Goal: Task Accomplishment & Management: Use online tool/utility

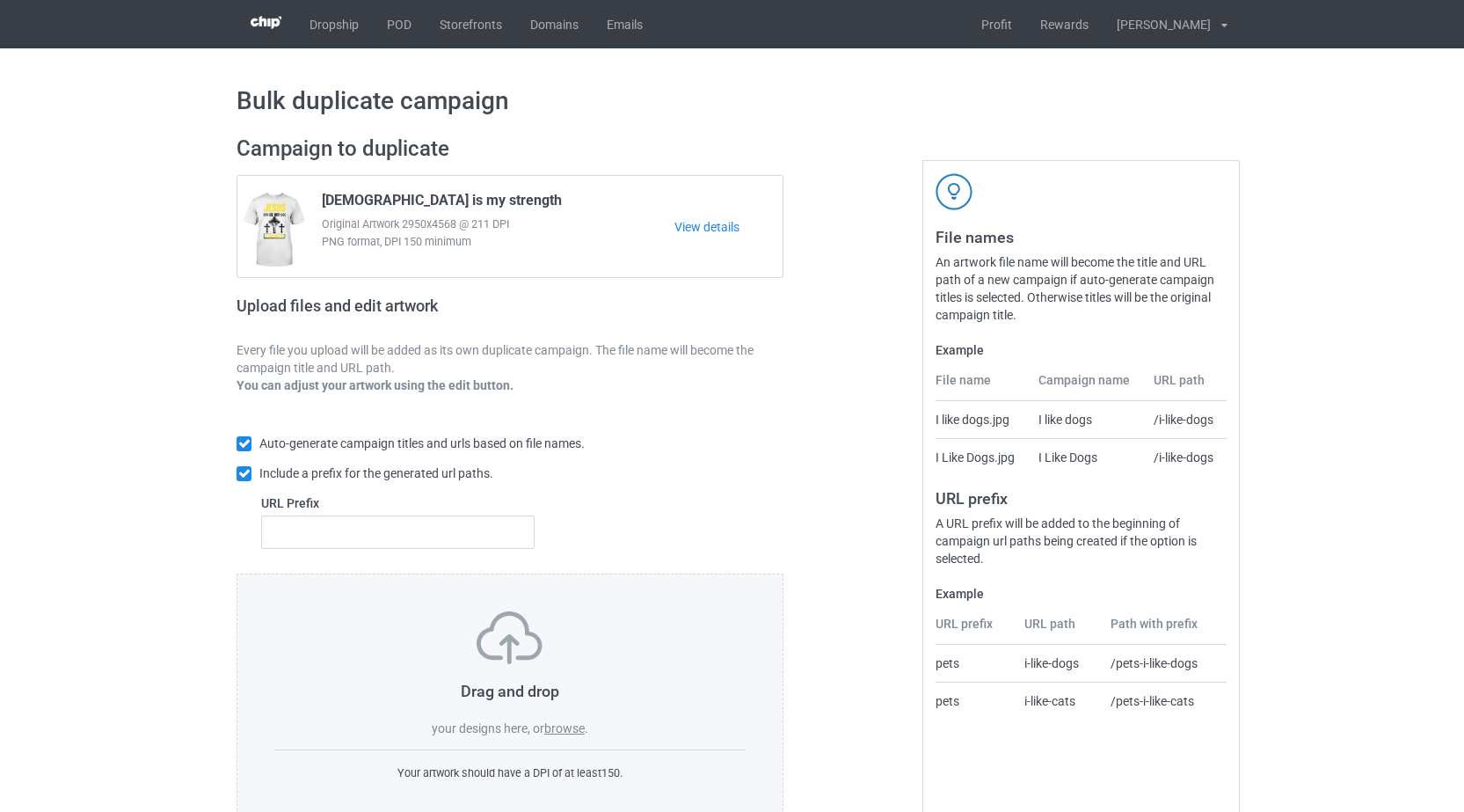
click at [557, 730] on label "browse" at bounding box center [565, 728] width 40 height 14
click at [0, 0] on input "browse" at bounding box center [0, 0] width 0 height 0
click at [562, 723] on label "browse" at bounding box center [565, 728] width 40 height 14
click at [0, 0] on input "browse" at bounding box center [0, 0] width 0 height 0
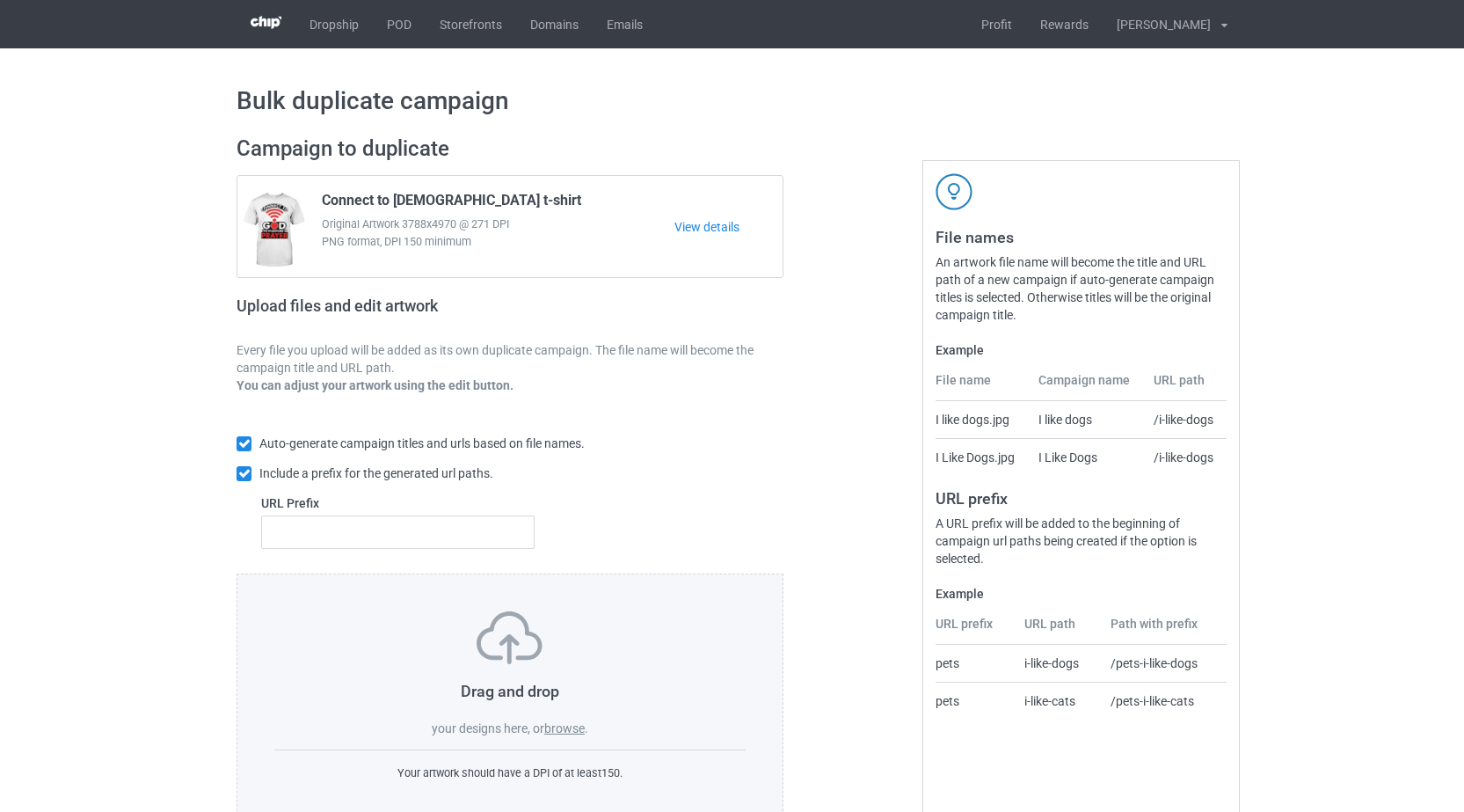
click at [572, 728] on label "browse" at bounding box center [565, 728] width 40 height 14
click at [0, 0] on input "browse" at bounding box center [0, 0] width 0 height 0
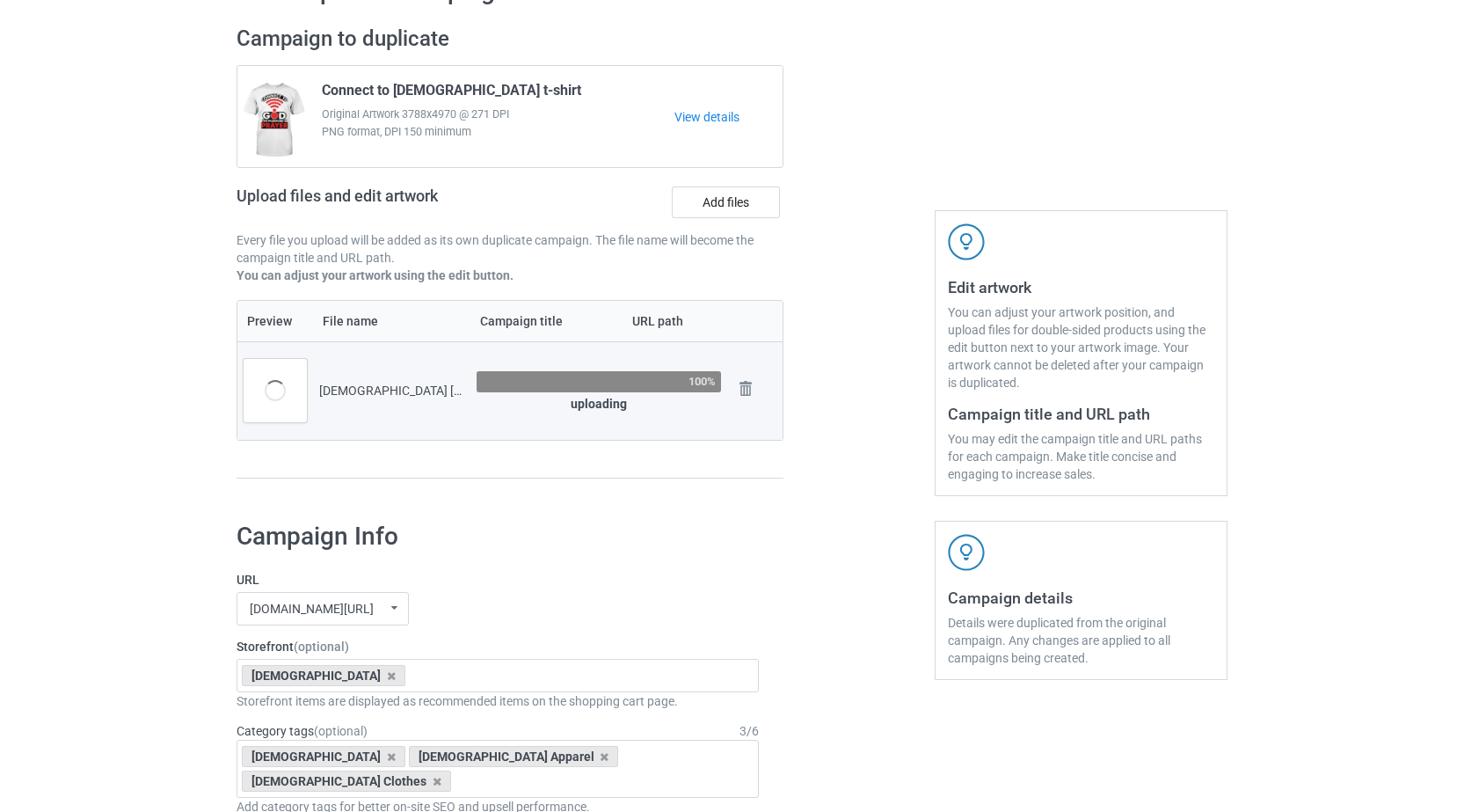
scroll to position [153, 0]
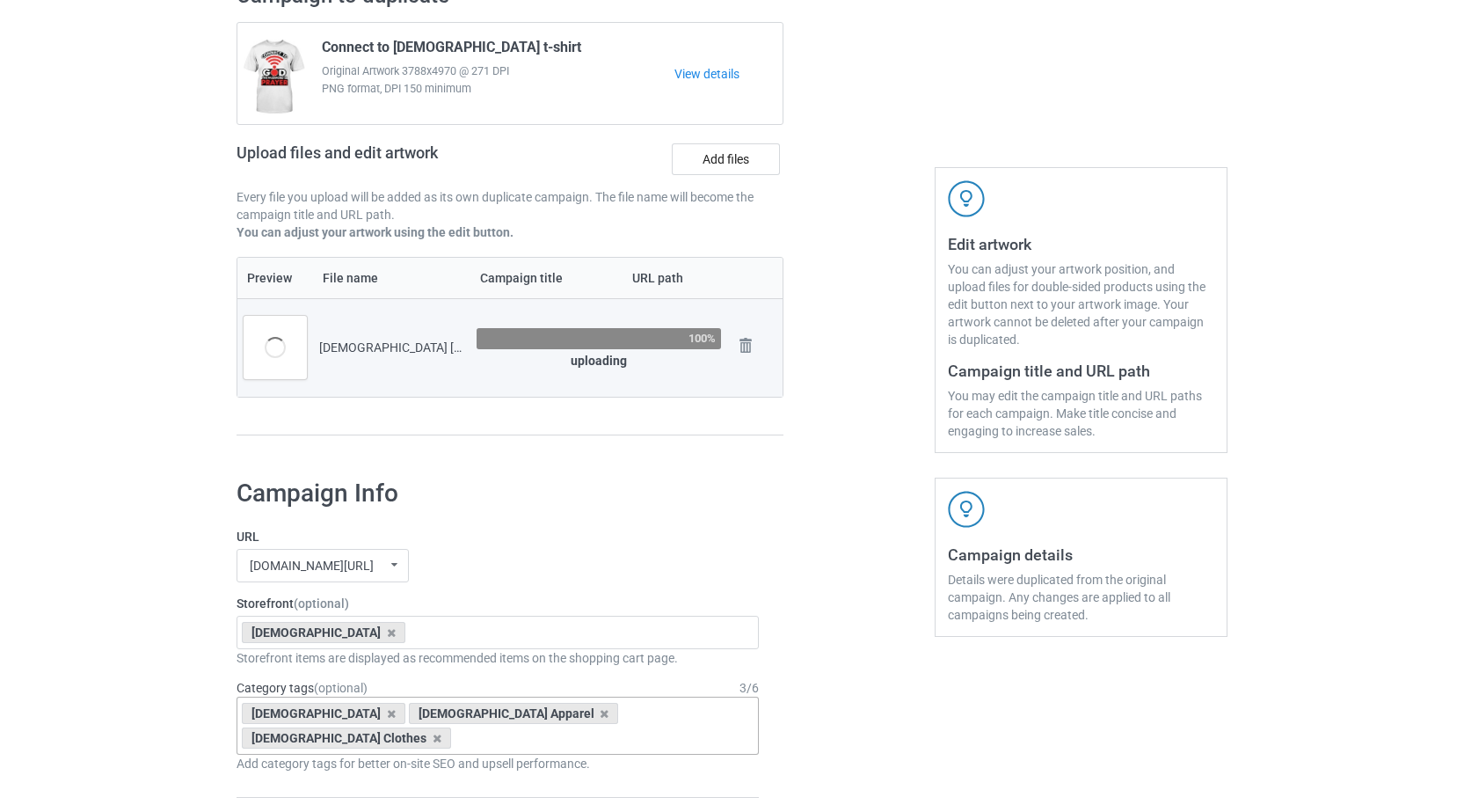
click at [576, 725] on div "Jesus Jesus Apparel Jesus Clothes Age > 1-19 > 1 Age > 1-12 Months > 1 Month Ag…" at bounding box center [497, 725] width 523 height 58
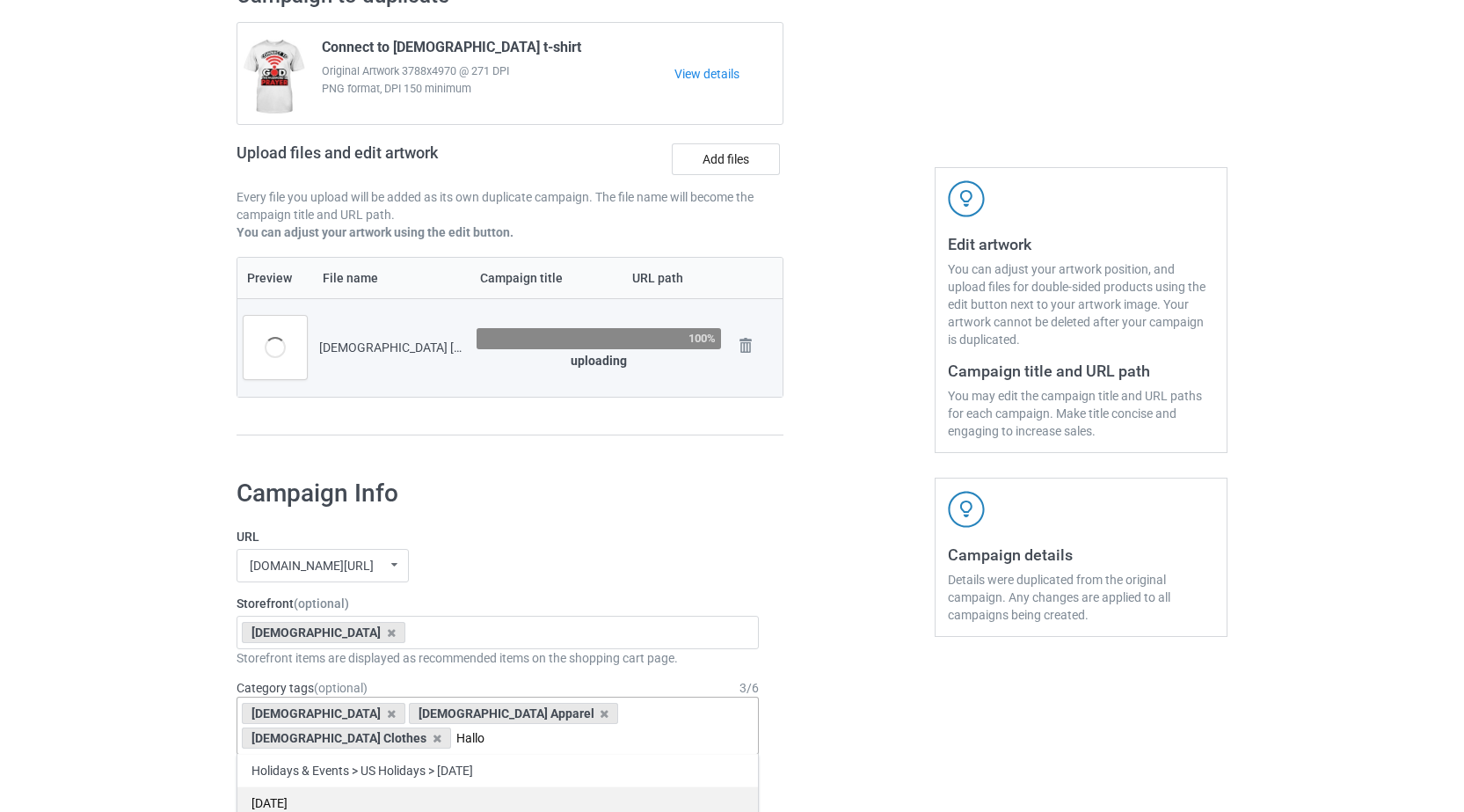
type input "Hallo"
click at [321, 786] on div "[DATE]" at bounding box center [497, 803] width 521 height 33
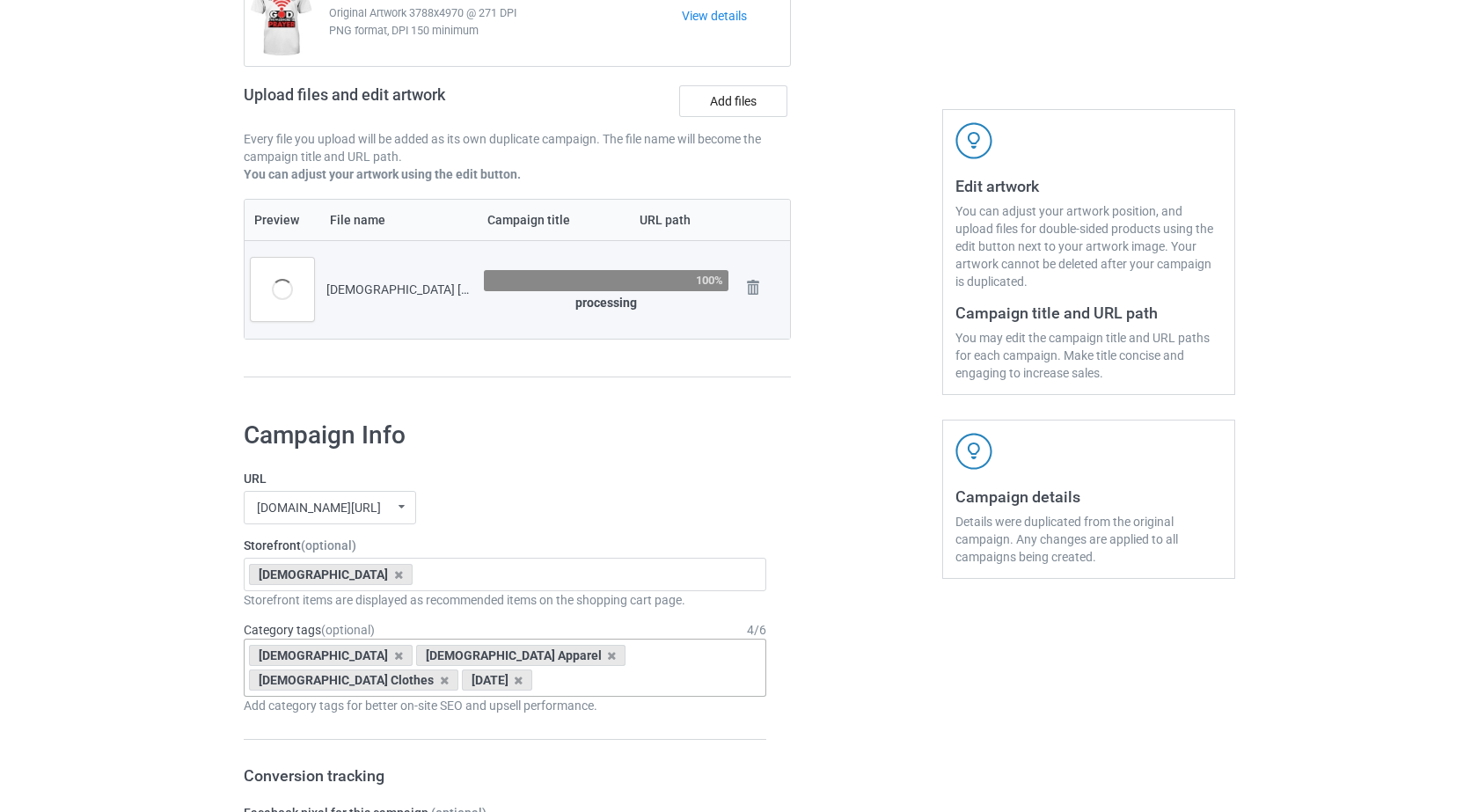
scroll to position [303, 0]
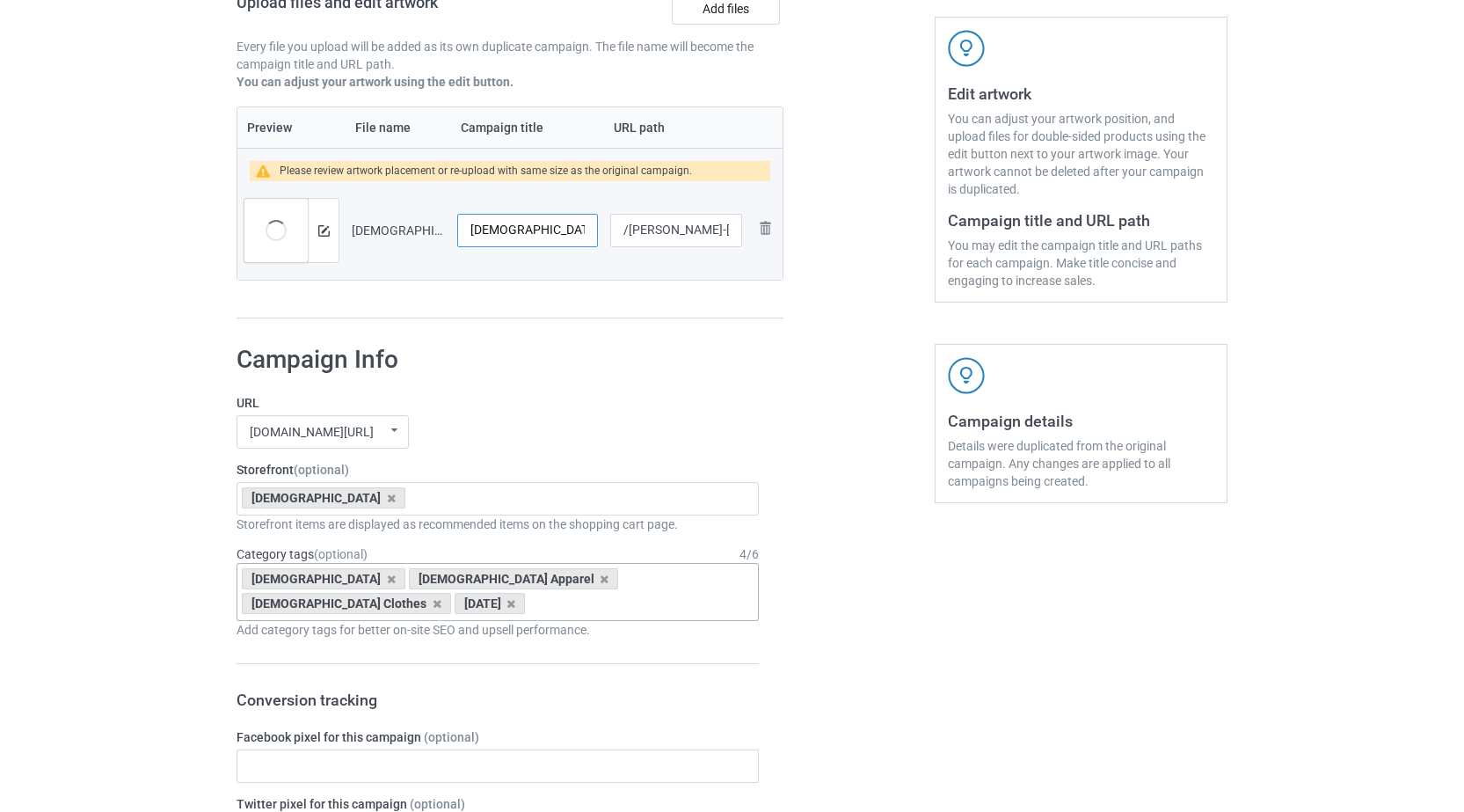
click at [514, 232] on input "Jesus halloween" at bounding box center [528, 230] width 141 height 34
type input "Jesus Halloween"
click at [327, 236] on button at bounding box center [324, 230] width 11 height 14
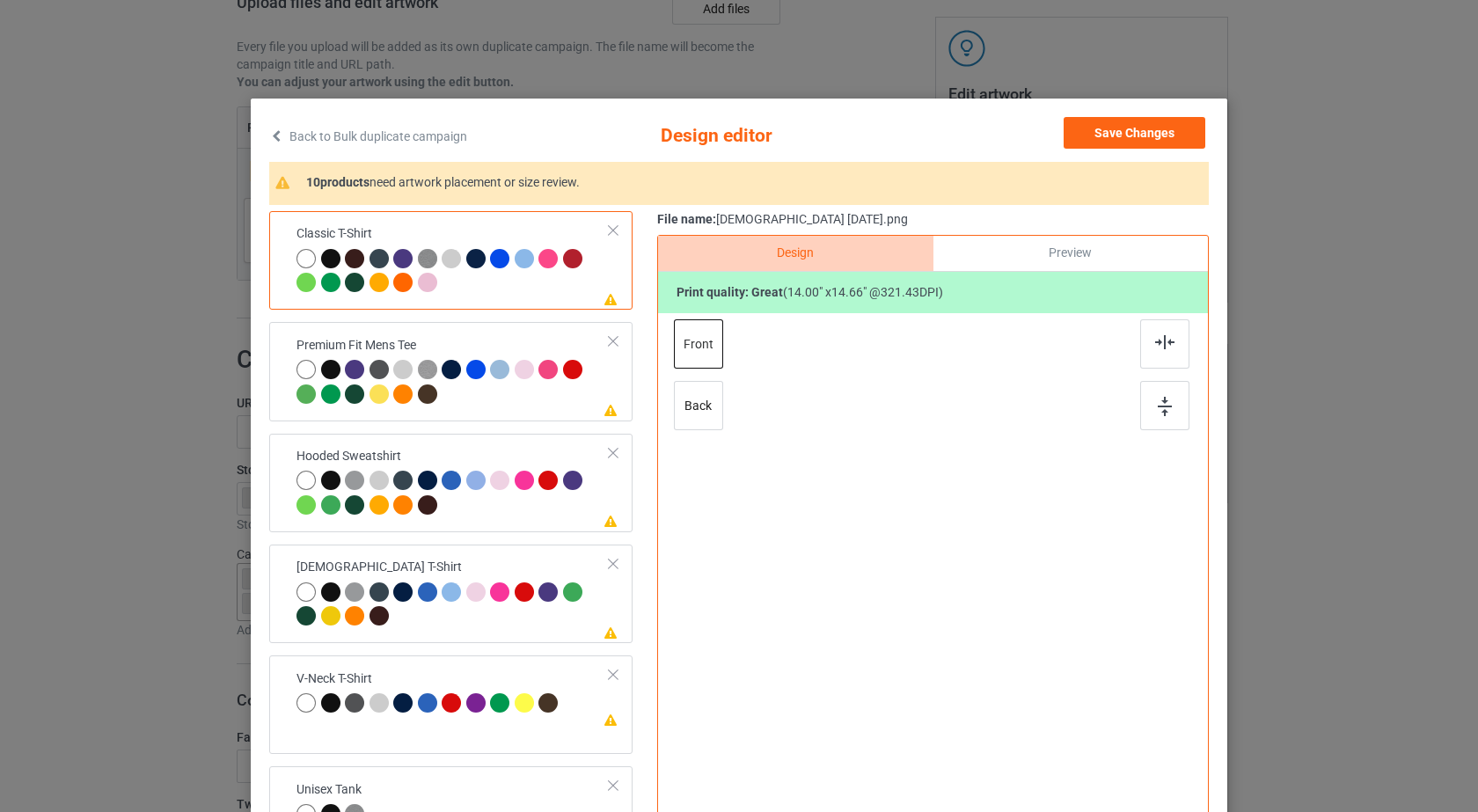
click at [549, 275] on div at bounding box center [453, 273] width 313 height 49
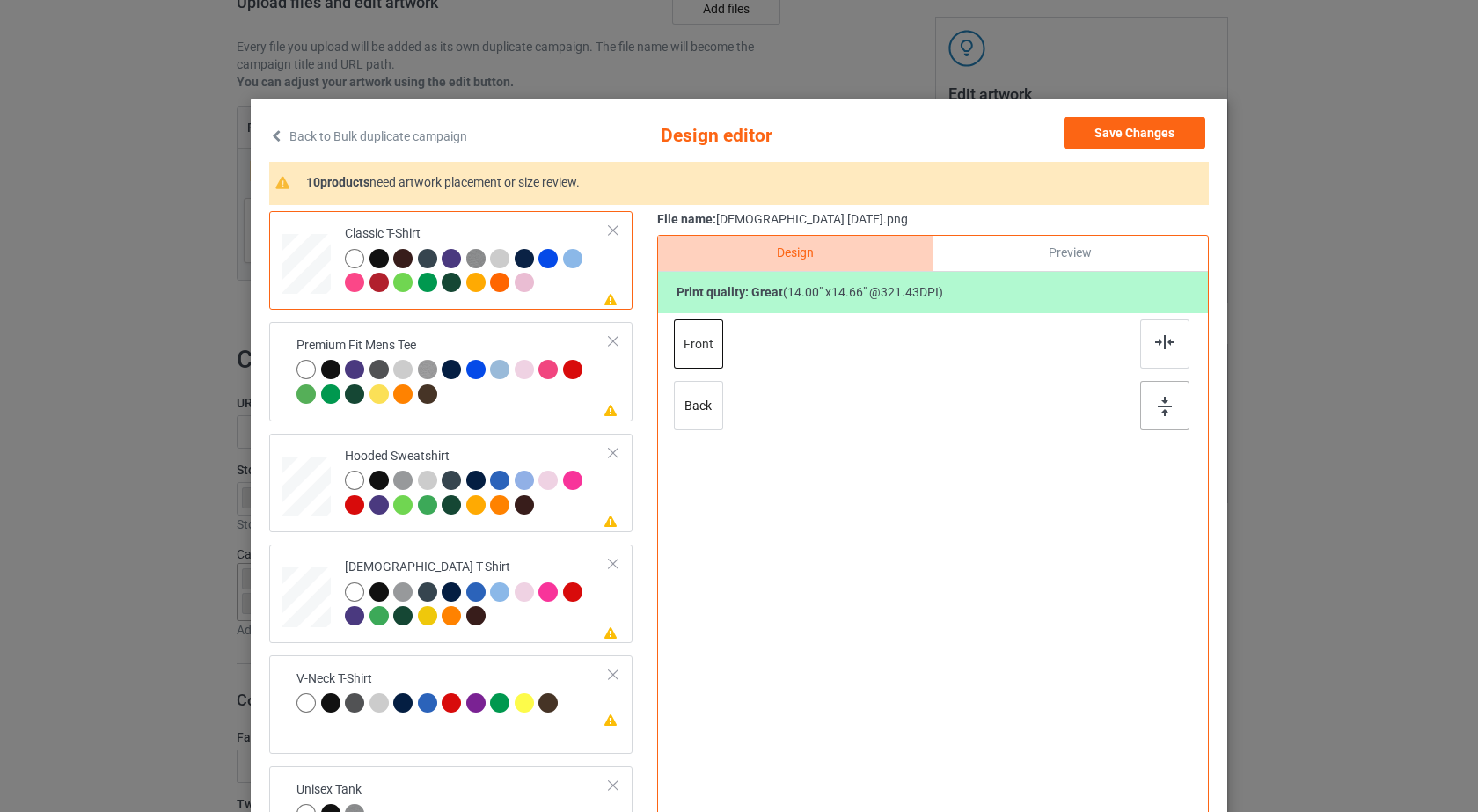
click at [1155, 339] on img at bounding box center [1164, 341] width 19 height 14
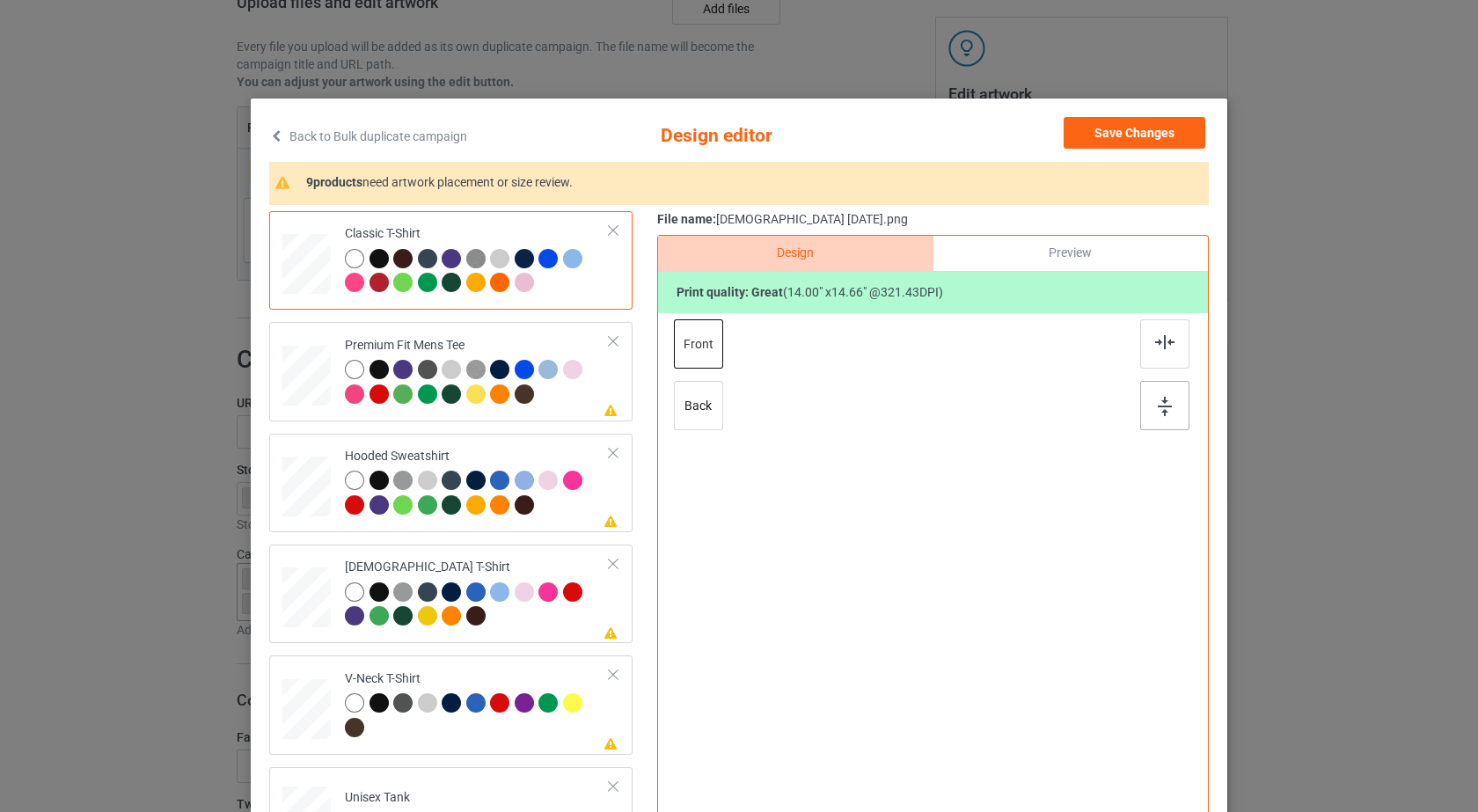
click at [1161, 417] on div at bounding box center [1165, 406] width 49 height 49
click at [591, 384] on div at bounding box center [477, 384] width 265 height 49
click at [1155, 342] on img at bounding box center [1164, 341] width 19 height 14
click at [1157, 406] on img at bounding box center [1164, 406] width 14 height 19
click at [539, 500] on div at bounding box center [477, 494] width 265 height 49
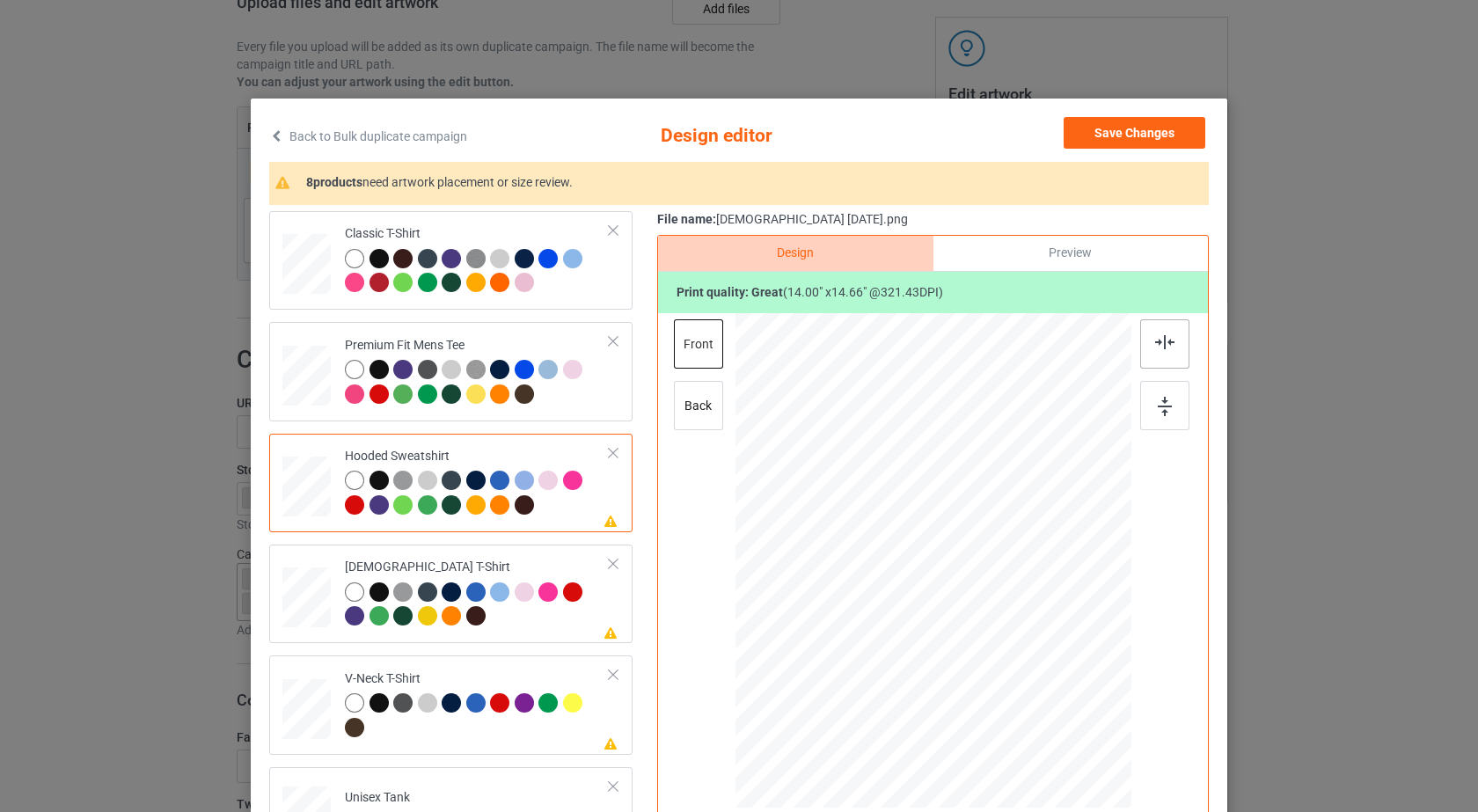
click at [1177, 340] on div at bounding box center [1165, 344] width 49 height 49
click at [1158, 412] on img at bounding box center [1164, 406] width 14 height 19
click at [576, 614] on div at bounding box center [477, 606] width 265 height 49
click at [1157, 358] on div at bounding box center [1165, 344] width 49 height 49
click at [1157, 400] on img at bounding box center [1164, 406] width 14 height 19
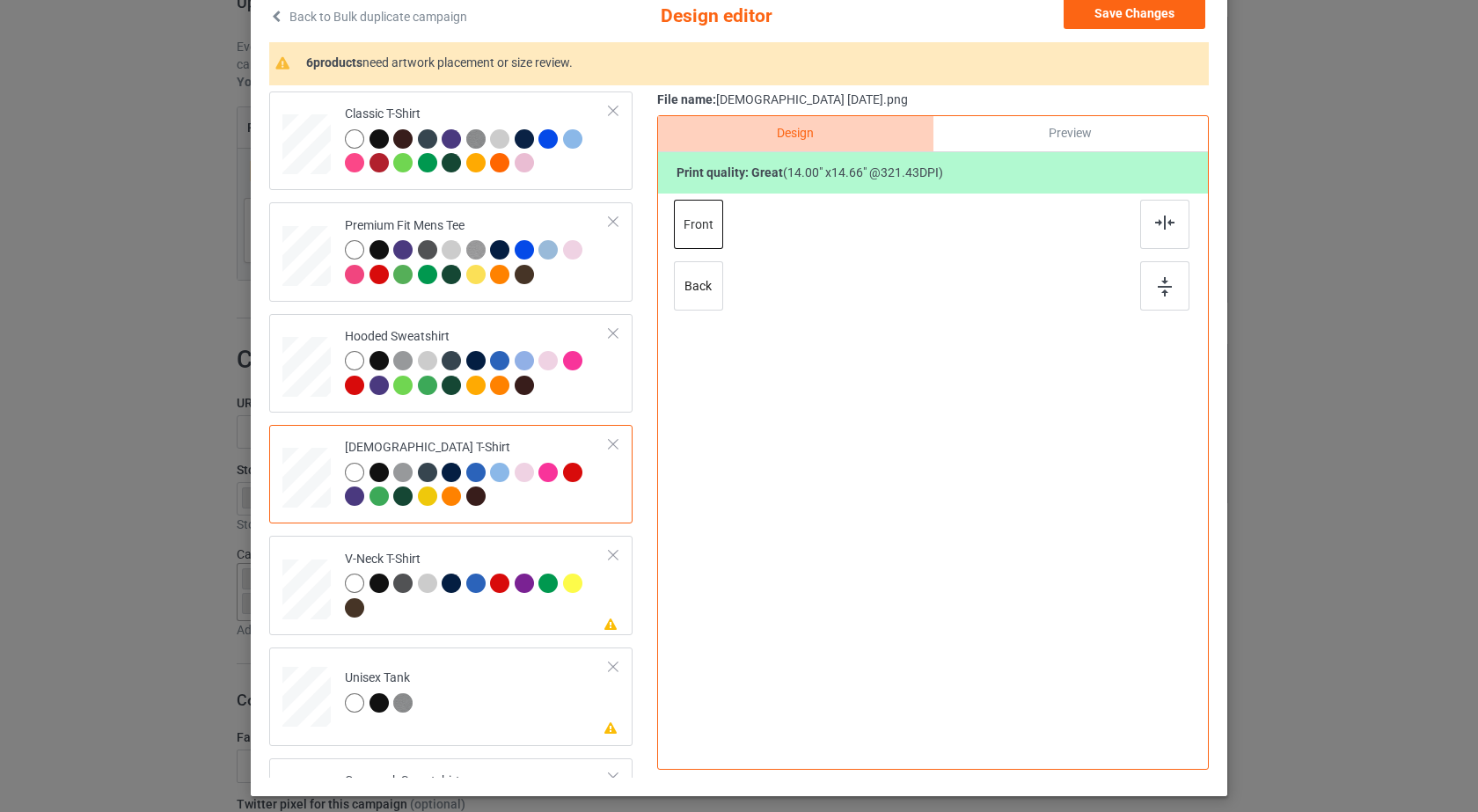
scroll to position [203, 0]
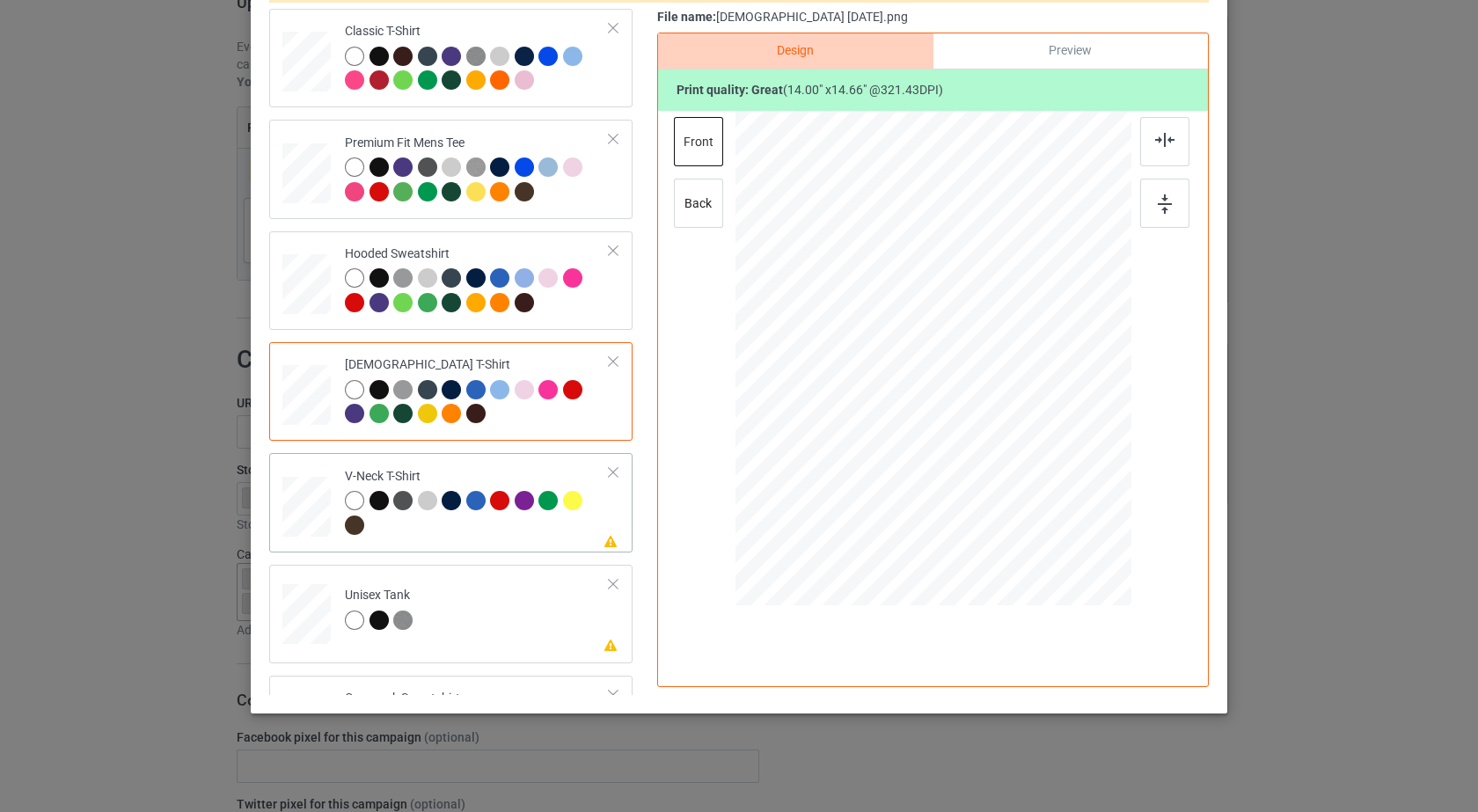
click at [536, 535] on div at bounding box center [477, 514] width 265 height 49
drag, startPoint x: 536, startPoint y: 535, endPoint x: 918, endPoint y: 341, distance: 428.4
click at [536, 535] on div at bounding box center [477, 514] width 265 height 49
click at [1140, 160] on div at bounding box center [1165, 142] width 49 height 49
click at [1147, 199] on div at bounding box center [1165, 203] width 49 height 49
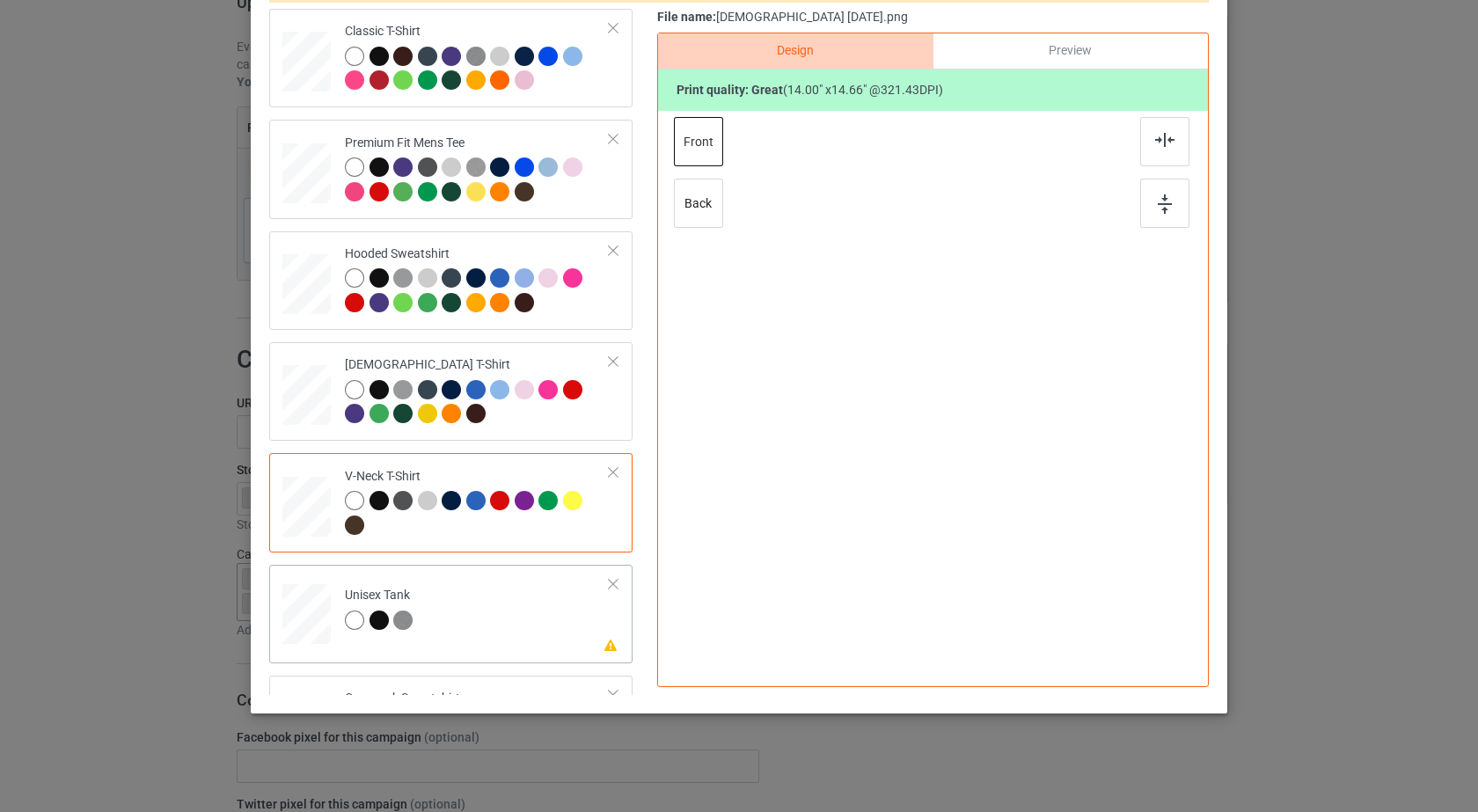
click at [527, 599] on td "Please review artwork placement Unisex Tank" at bounding box center [477, 610] width 284 height 78
click at [1155, 144] on img at bounding box center [1164, 139] width 19 height 14
click at [1157, 205] on img at bounding box center [1164, 203] width 14 height 19
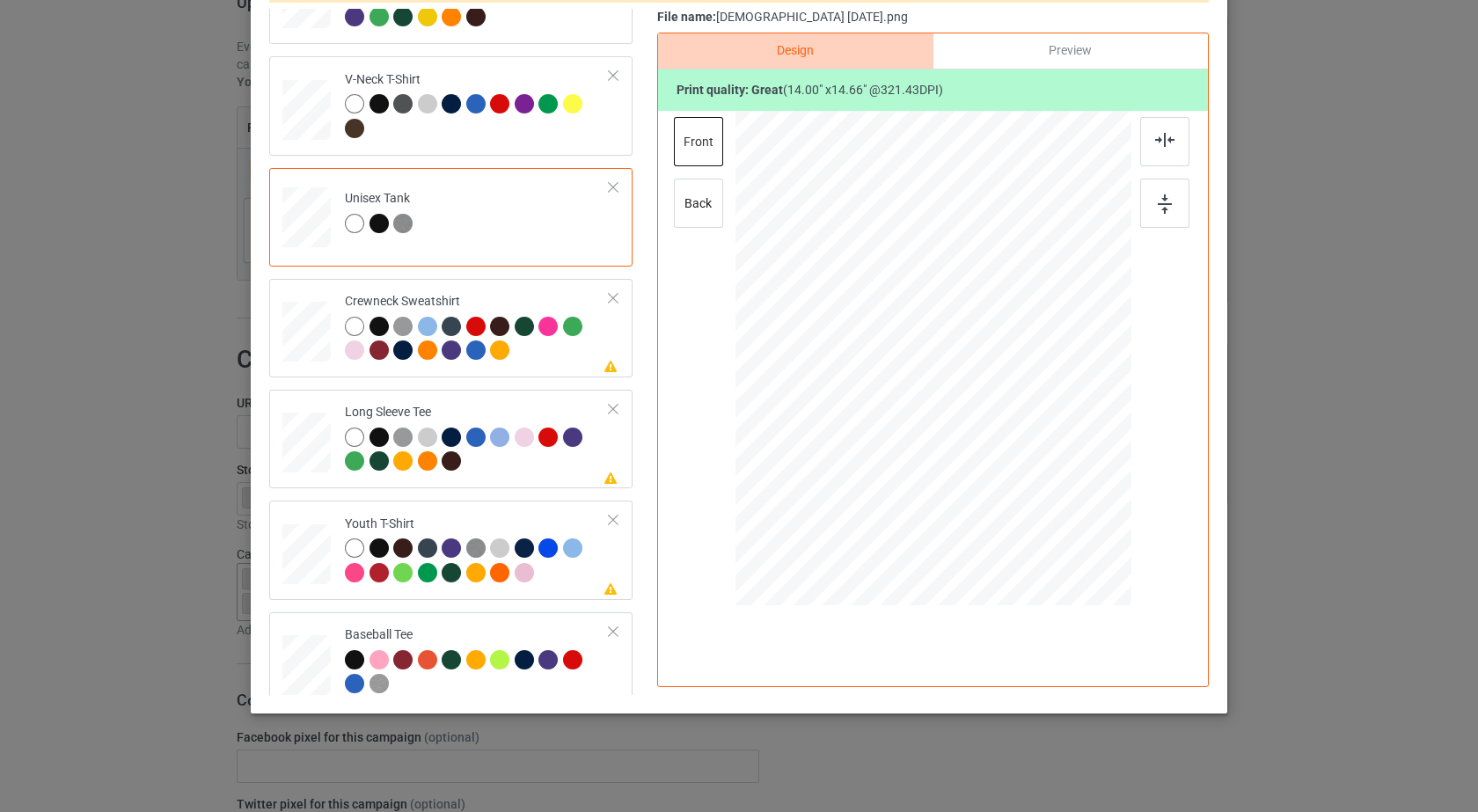
scroll to position [397, 0]
click at [540, 349] on div at bounding box center [477, 340] width 265 height 49
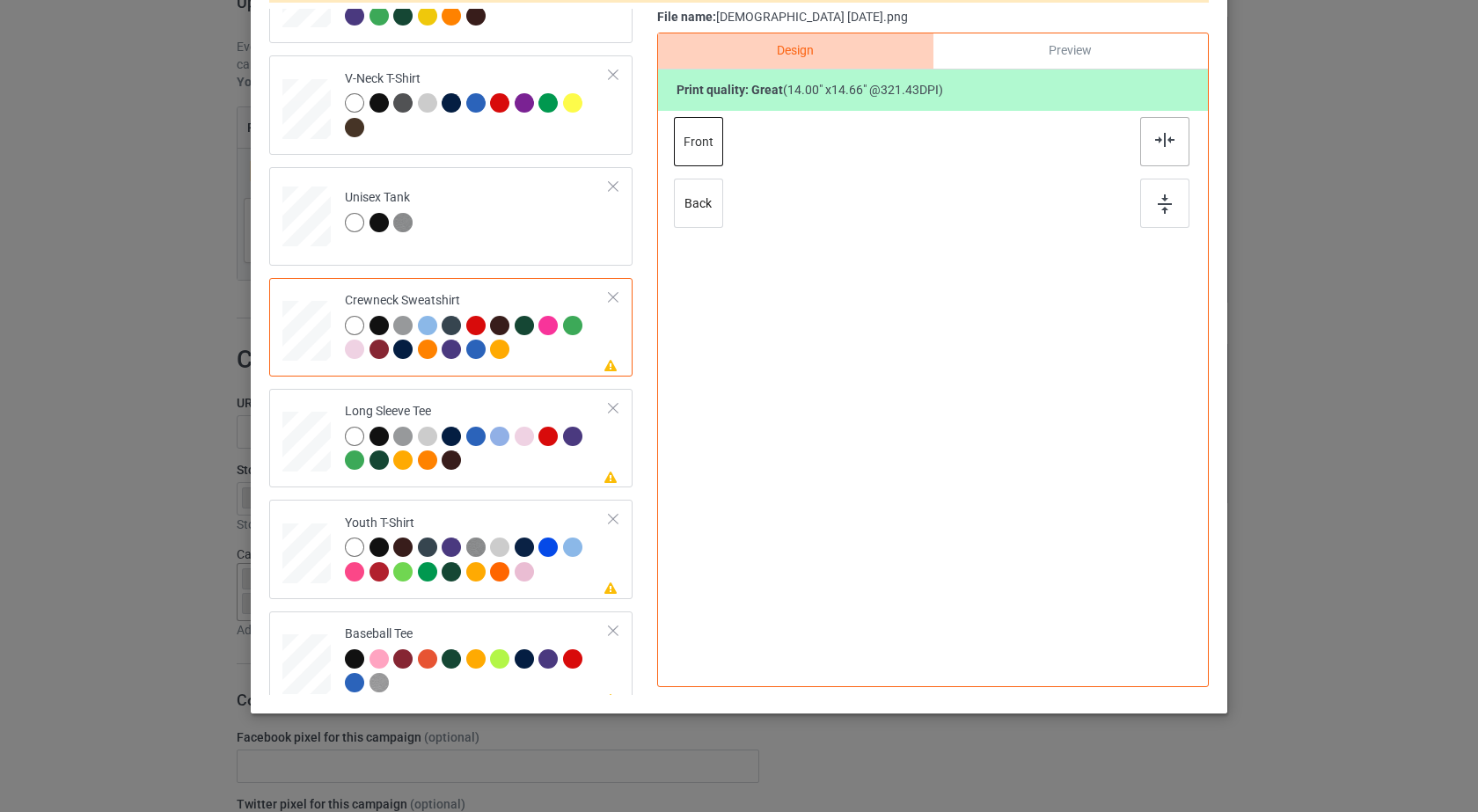
click at [1173, 148] on div at bounding box center [1165, 142] width 49 height 49
click at [1160, 208] on img at bounding box center [1164, 203] width 14 height 19
click at [563, 467] on div at bounding box center [477, 450] width 265 height 49
click at [1141, 146] on div at bounding box center [1165, 142] width 49 height 49
click at [1141, 205] on div at bounding box center [1165, 203] width 49 height 49
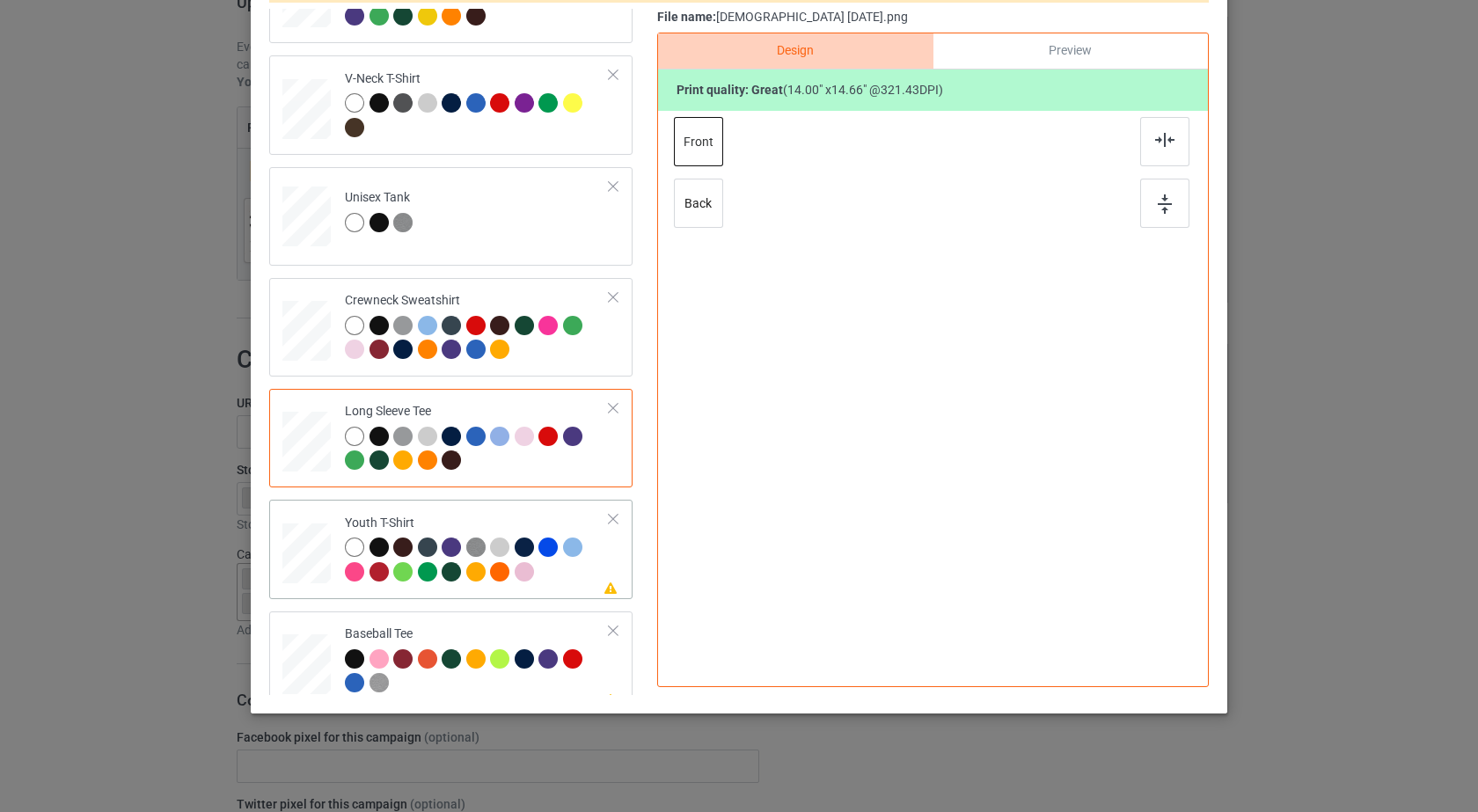
click at [570, 575] on div at bounding box center [477, 561] width 265 height 49
click at [1157, 151] on div at bounding box center [1165, 142] width 49 height 49
click at [1157, 203] on img at bounding box center [1164, 203] width 14 height 19
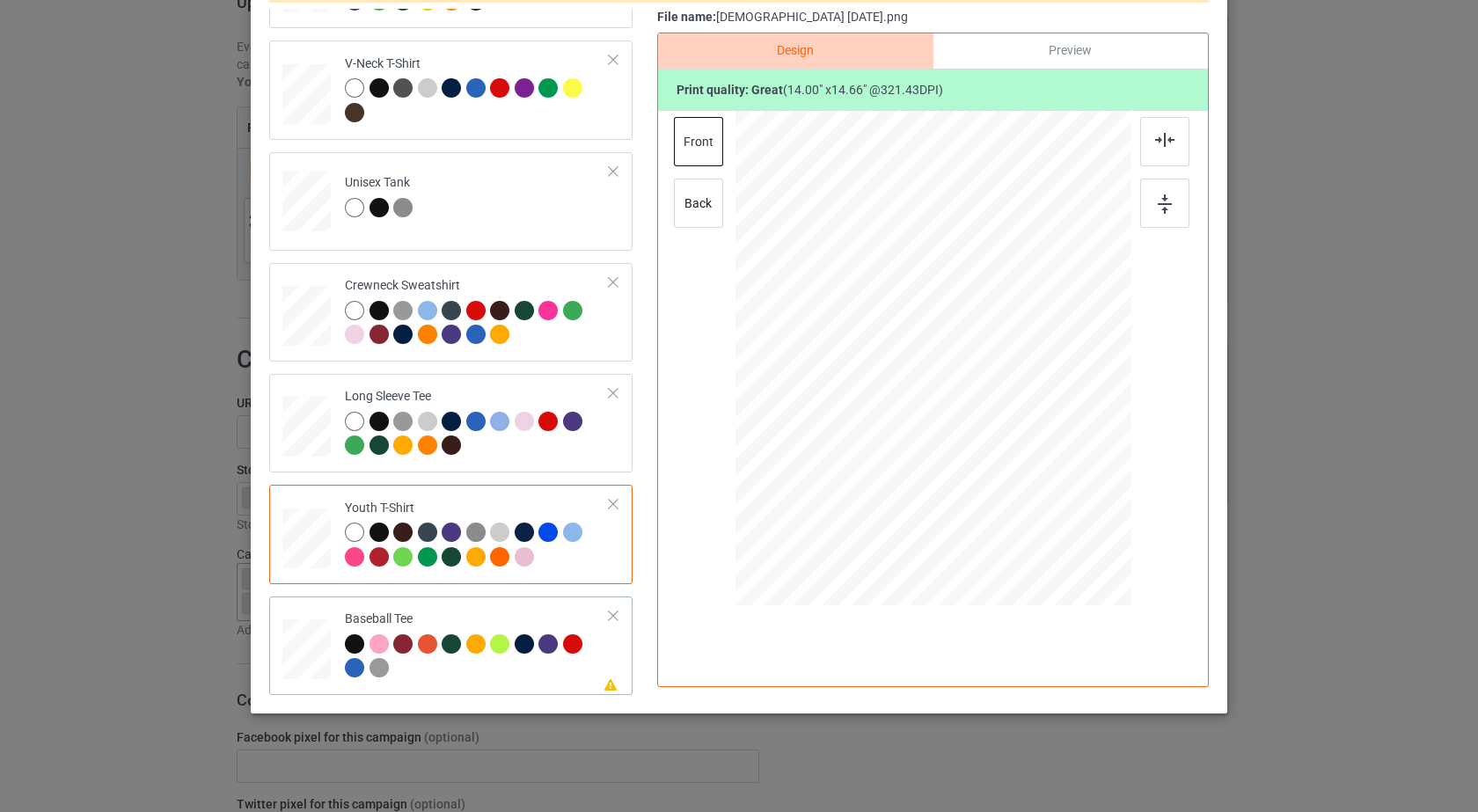
click at [547, 674] on div at bounding box center [477, 658] width 265 height 49
click at [1155, 137] on img at bounding box center [1164, 139] width 19 height 14
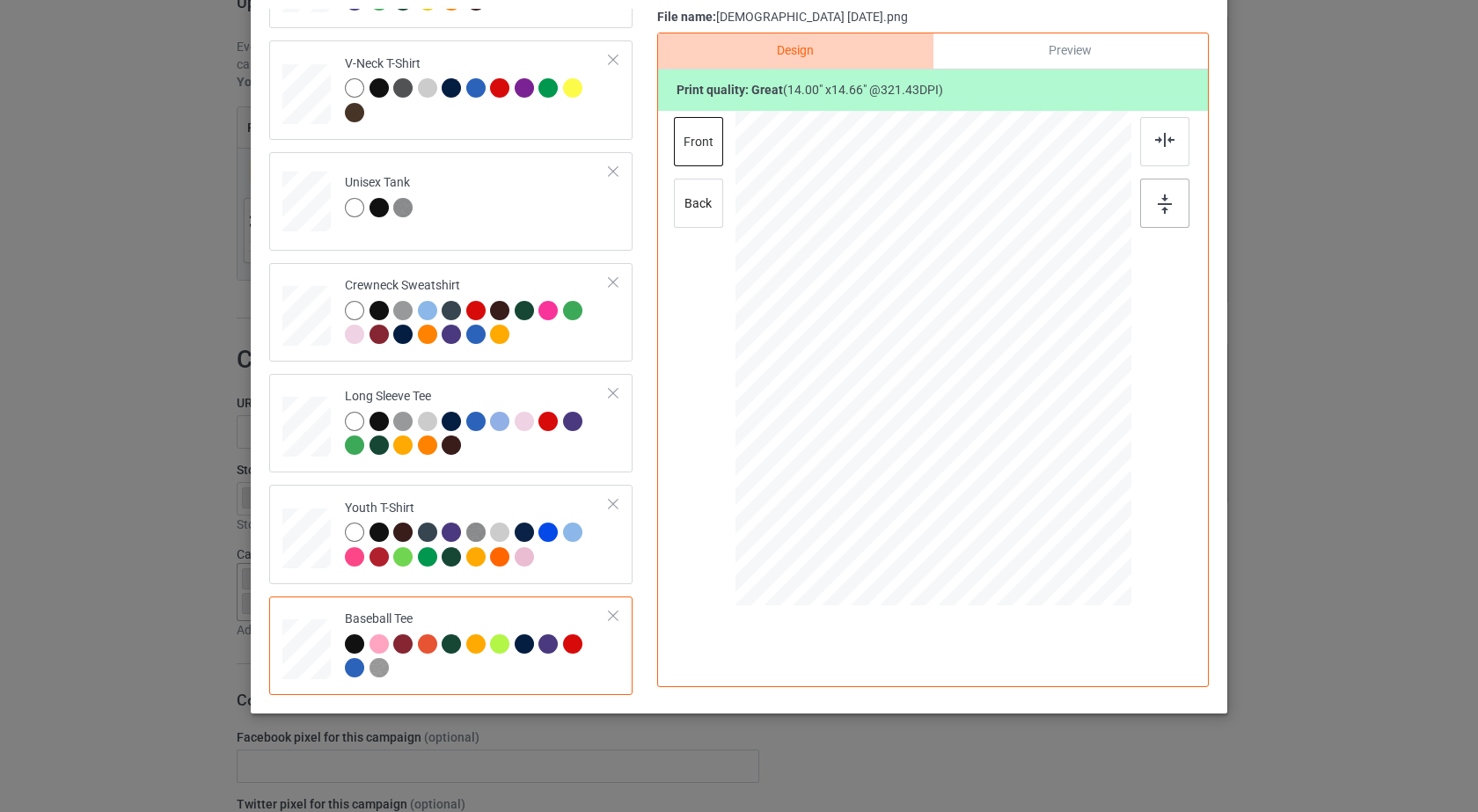
click at [1159, 203] on img at bounding box center [1164, 203] width 14 height 19
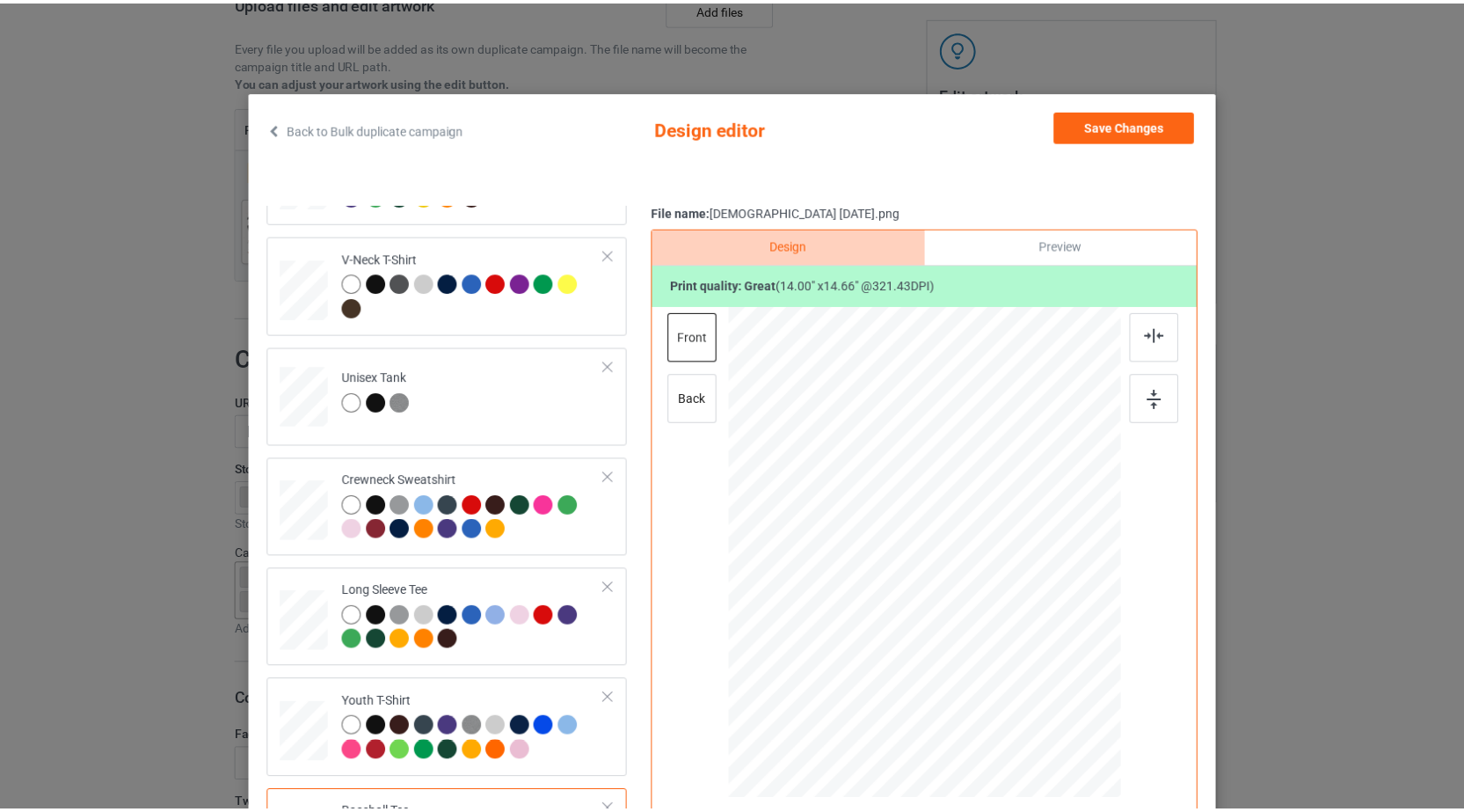
scroll to position [0, 0]
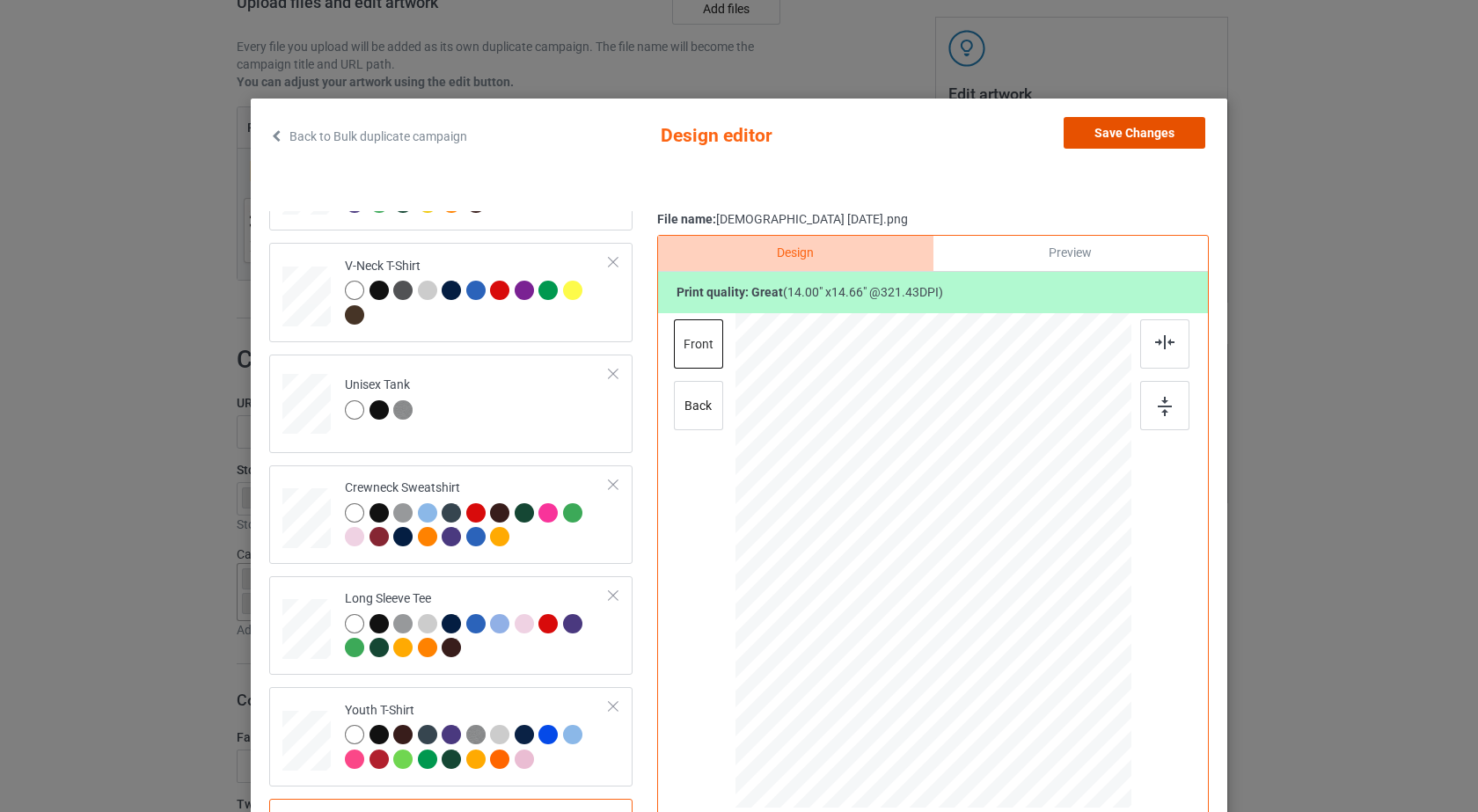
click at [1151, 136] on button "Save Changes" at bounding box center [1134, 133] width 142 height 32
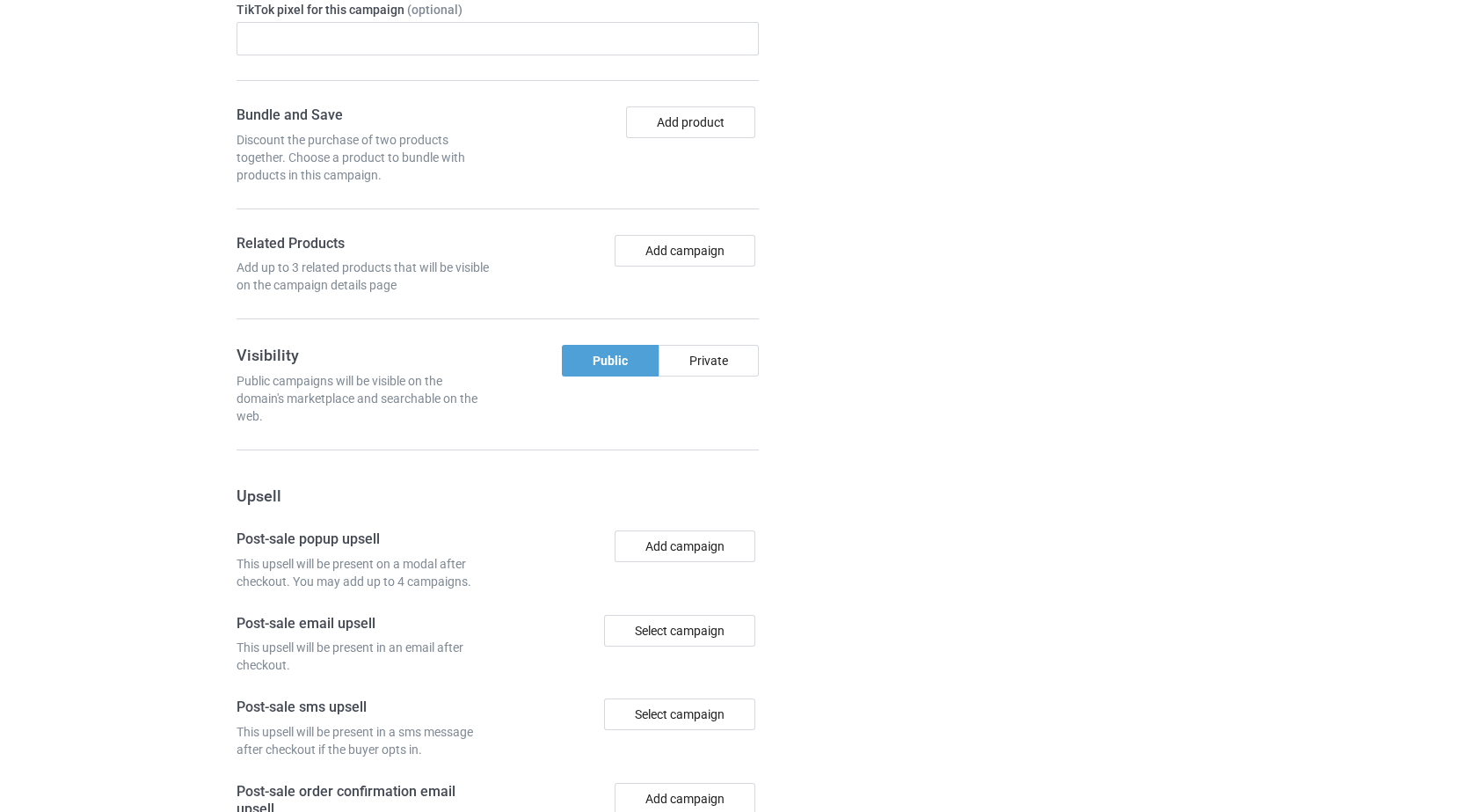
scroll to position [1123, 0]
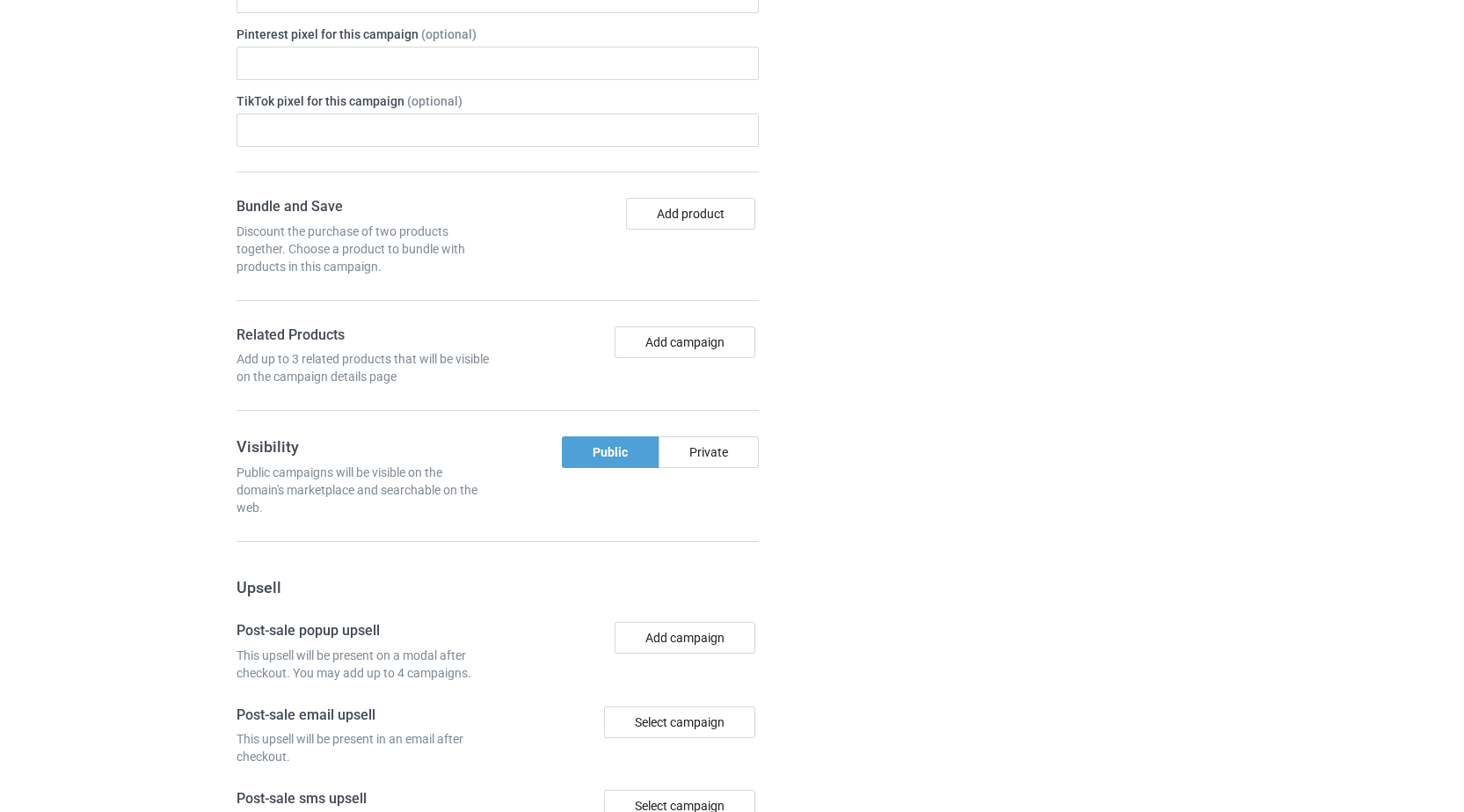
drag, startPoint x: 1443, startPoint y: 487, endPoint x: 1442, endPoint y: 517, distance: 30.0
click at [1442, 517] on div "Bulk duplicate campaign Campaign to duplicate Connect to God t-shirt Original A…" at bounding box center [732, 41] width 1464 height 2233
click at [1463, 581] on div "Bulk duplicate campaign Campaign to duplicate Connect to God t-shirt Original A…" at bounding box center [732, 41] width 1464 height 2233
drag, startPoint x: 1463, startPoint y: 581, endPoint x: 1475, endPoint y: 625, distance: 45.6
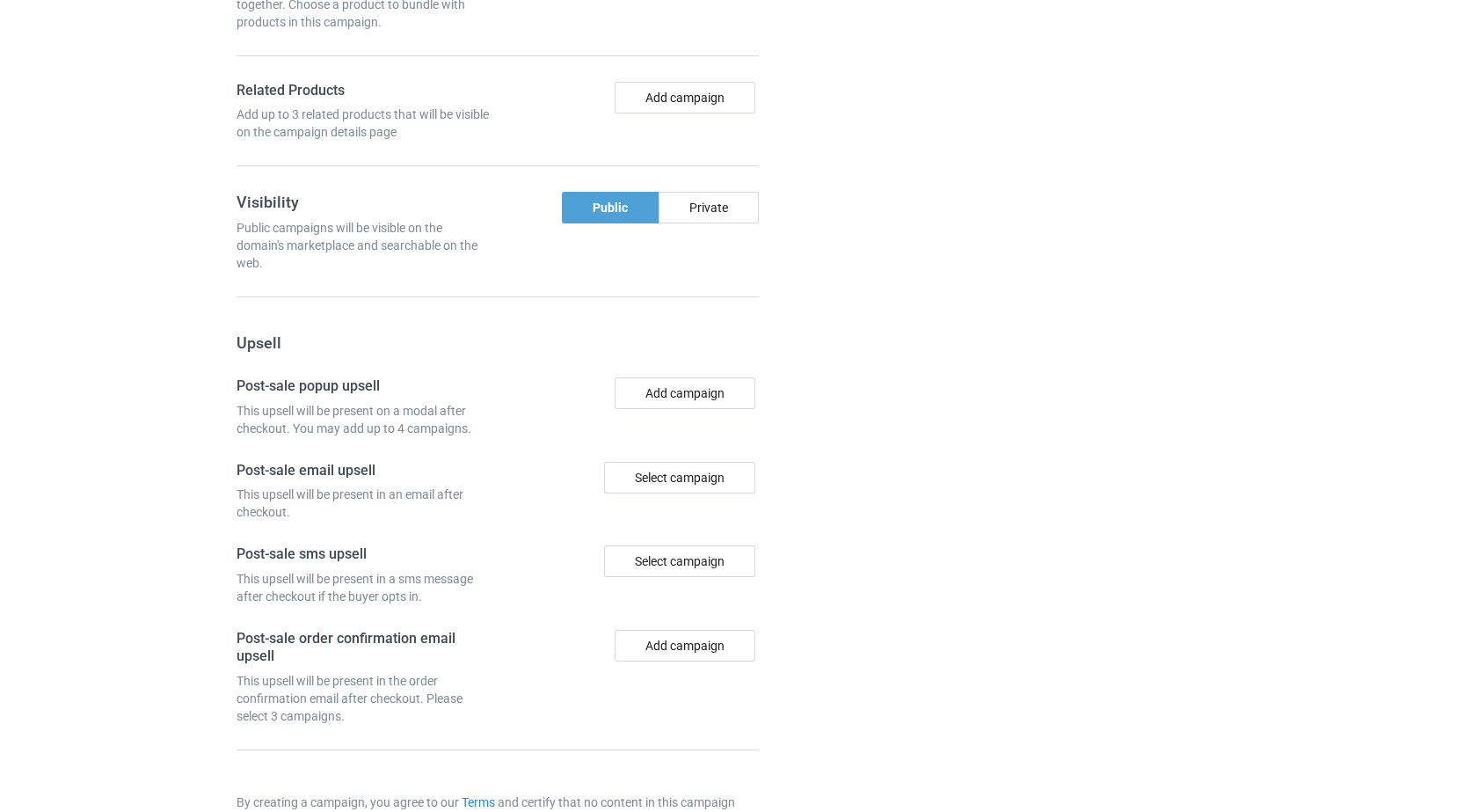
scroll to position [1446, 0]
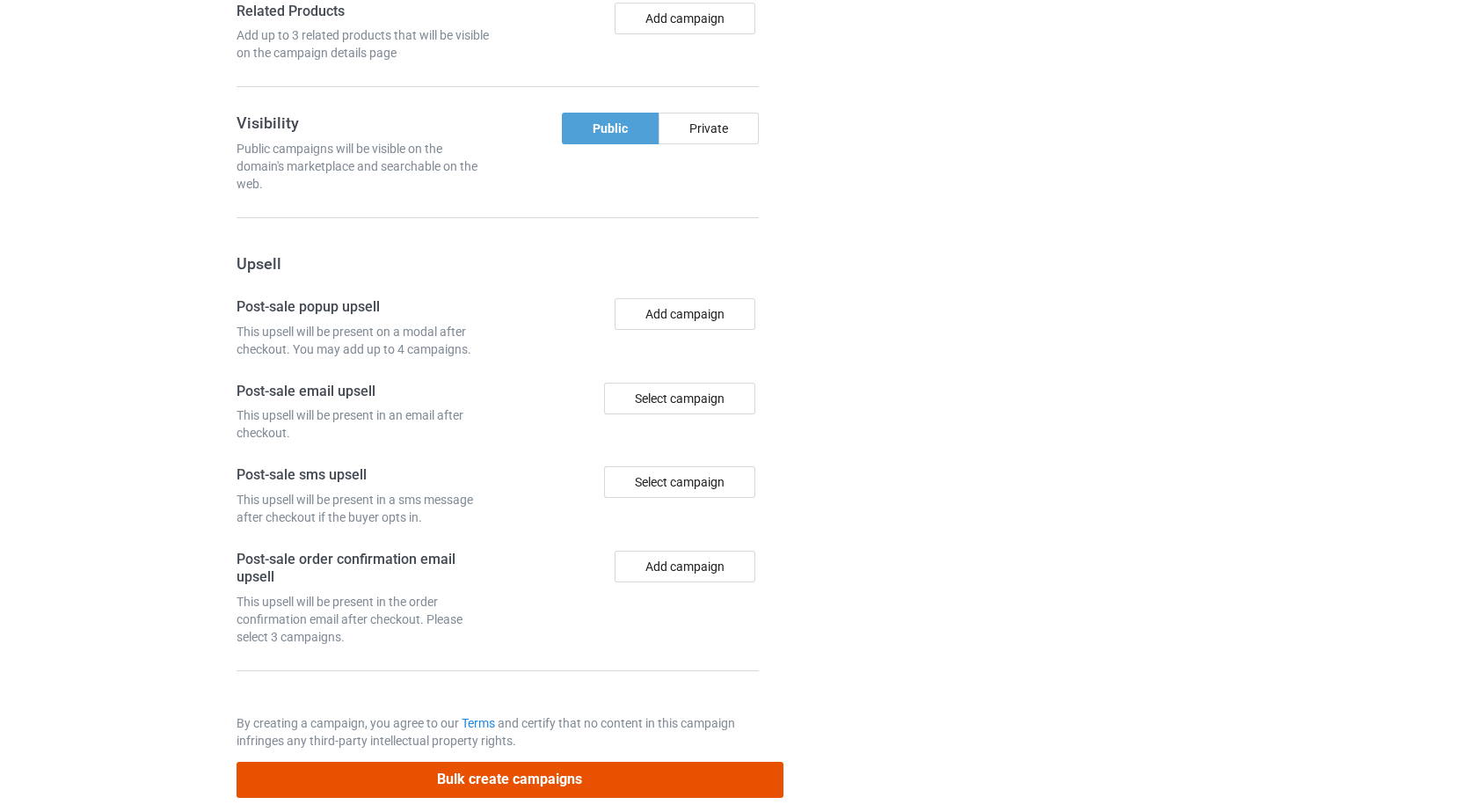
click at [506, 763] on button "Bulk create campaigns" at bounding box center [510, 779] width 548 height 36
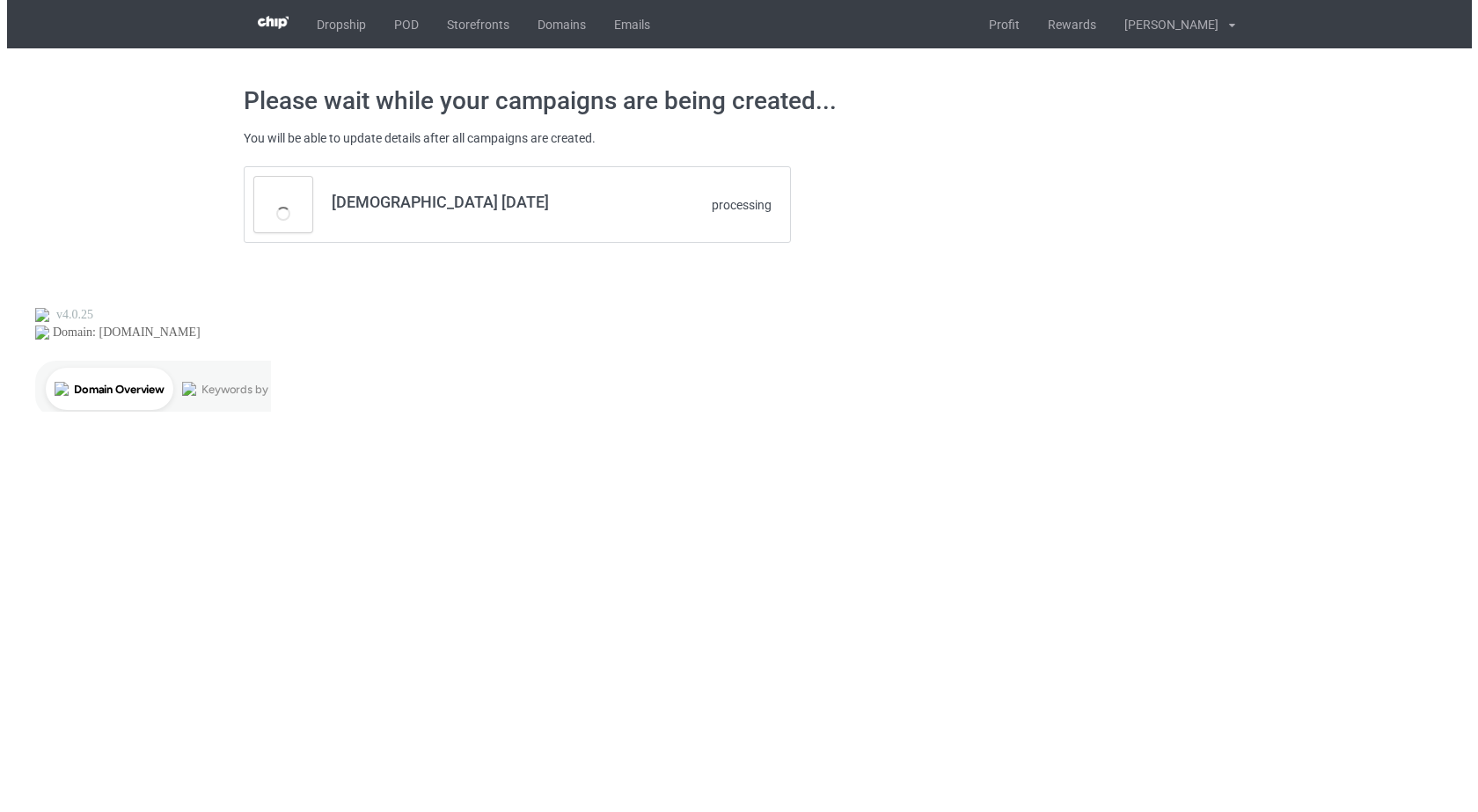
scroll to position [0, 0]
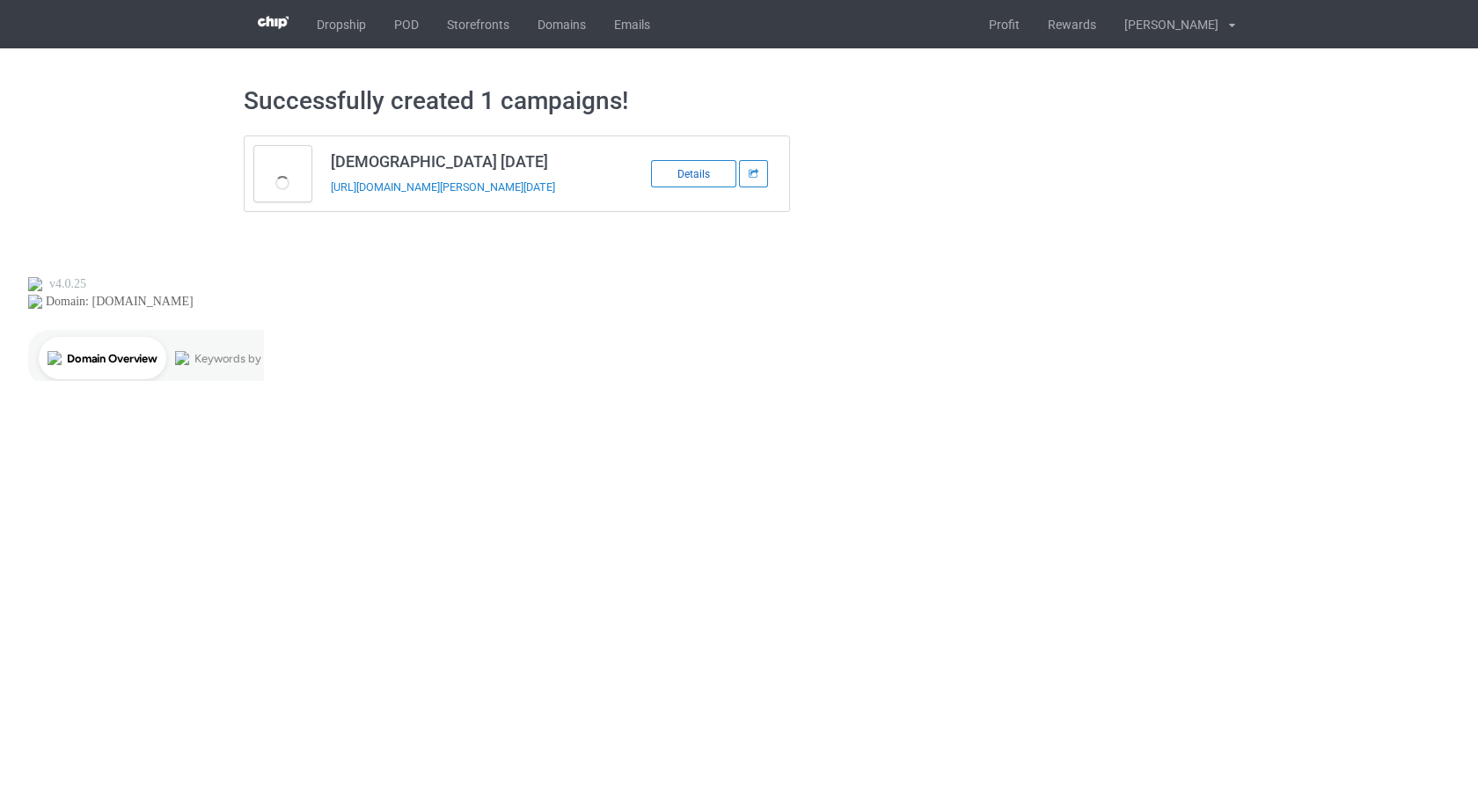
click at [689, 173] on div "Details" at bounding box center [693, 174] width 85 height 27
